Goal: Find specific page/section

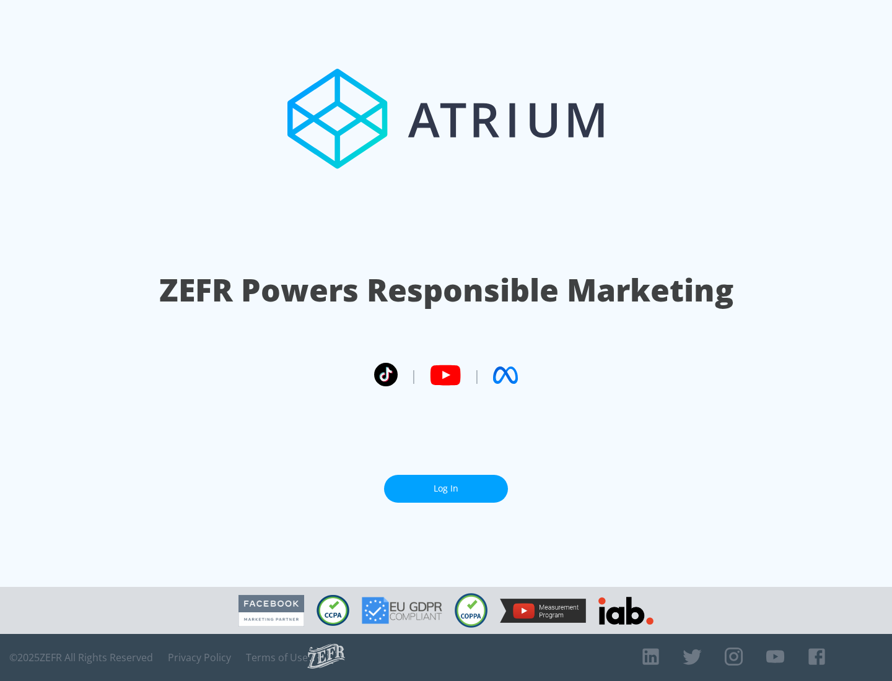
click at [446, 489] on link "Log In" at bounding box center [446, 489] width 124 height 28
